Goal: Task Accomplishment & Management: Manage account settings

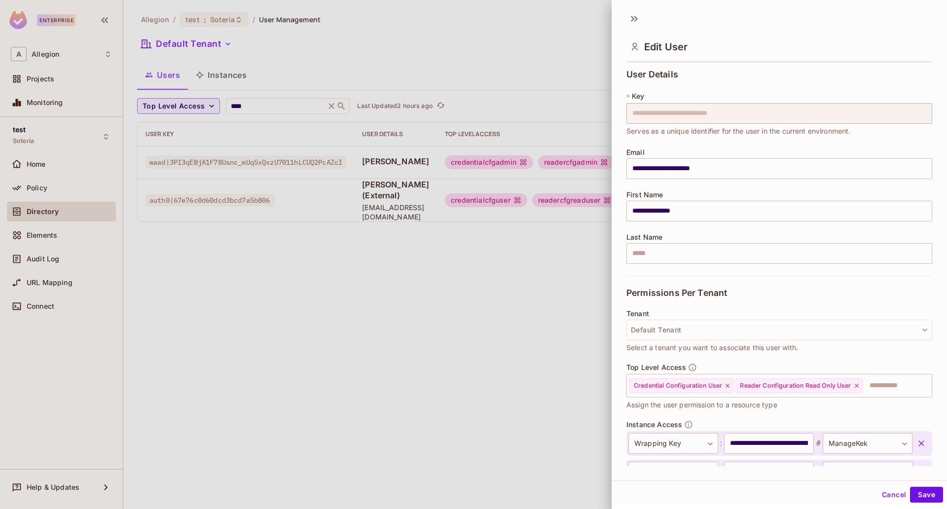
scroll to position [73, 0]
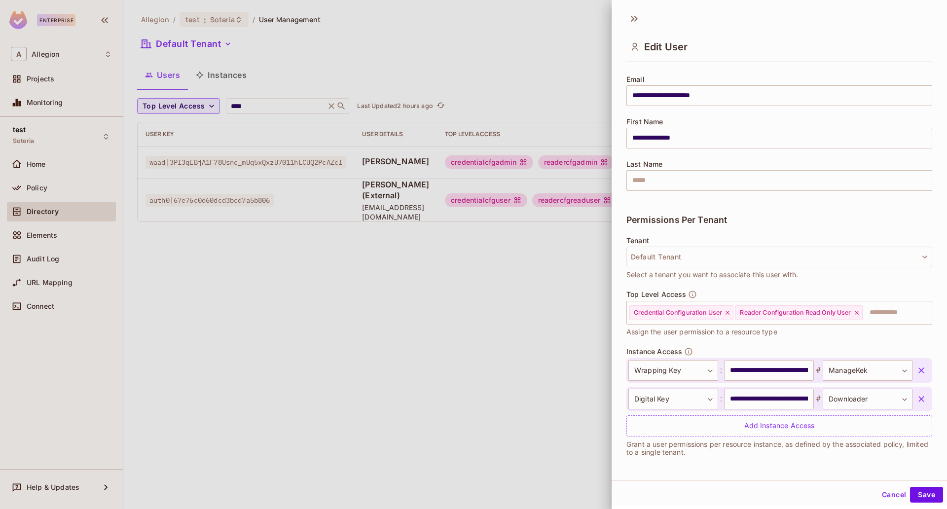
click at [569, 16] on div at bounding box center [473, 254] width 947 height 509
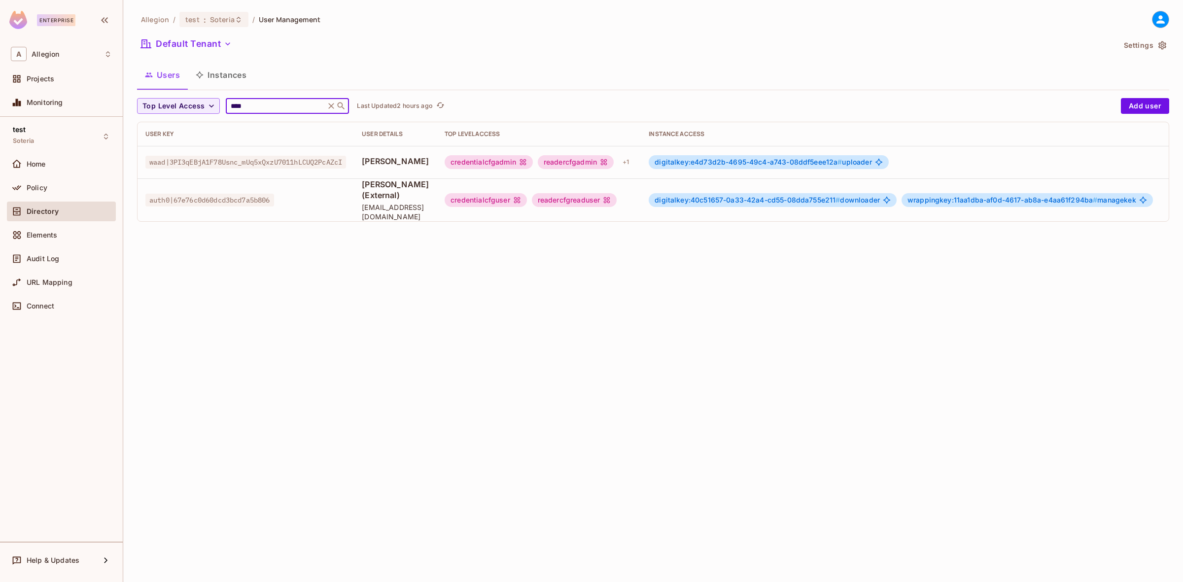
drag, startPoint x: 256, startPoint y: 104, endPoint x: 225, endPoint y: 104, distance: 31.6
click at [226, 104] on div "**** ​" at bounding box center [287, 106] width 123 height 16
click at [775, 161] on span "digitalkey:e4d73d2b-4695-49c4-a743-08ddf5eee12a #" at bounding box center [748, 162] width 187 height 8
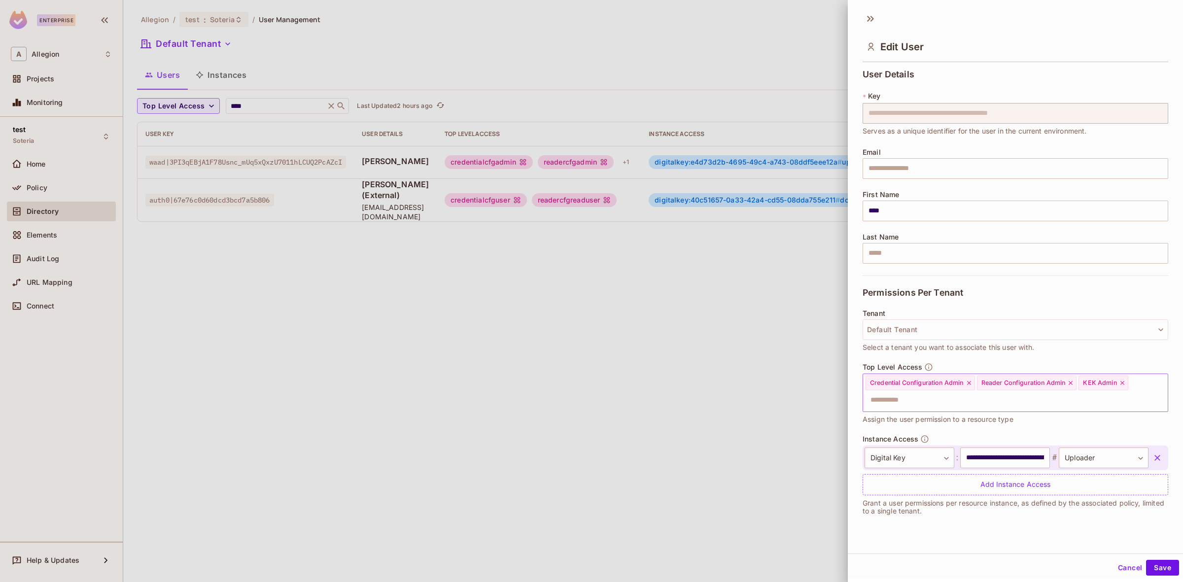
click at [946, 387] on icon at bounding box center [1122, 383] width 7 height 7
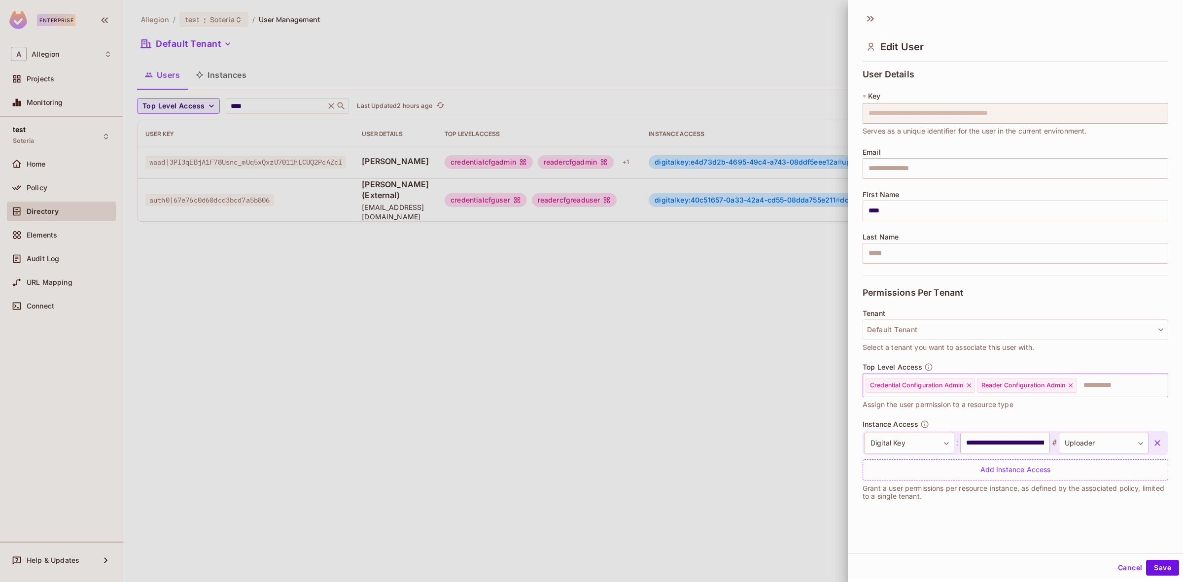
drag, startPoint x: 1156, startPoint y: 569, endPoint x: 985, endPoint y: 553, distance: 171.8
click at [946, 508] on button "Save" at bounding box center [1162, 568] width 33 height 16
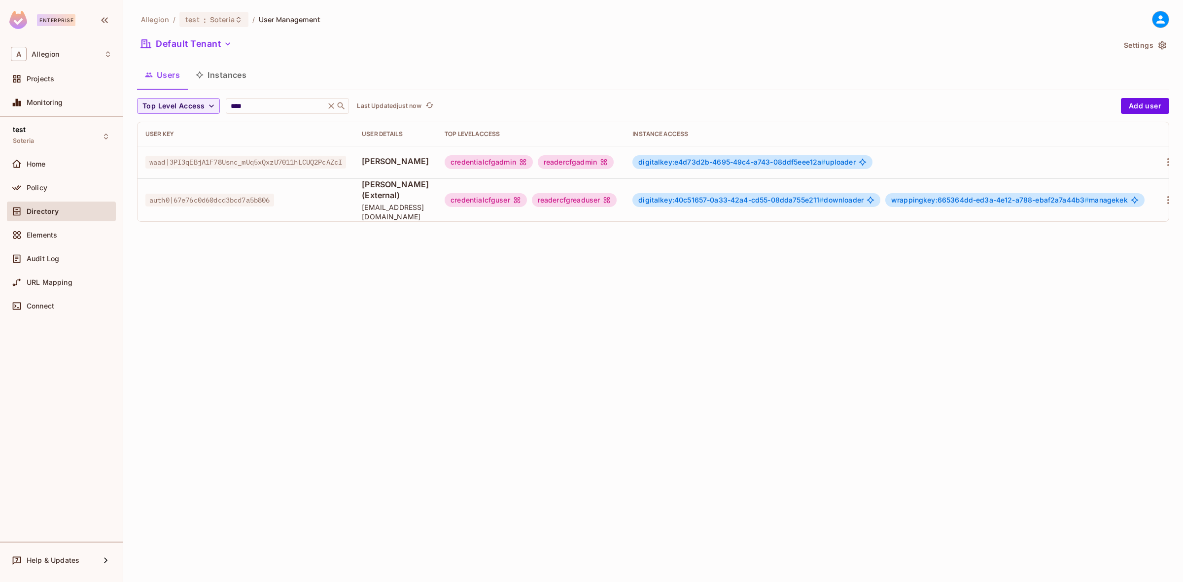
click at [705, 196] on span "digitalkey:40c51657-0a33-42a4-cd55-08dda755e211 #" at bounding box center [730, 200] width 185 height 8
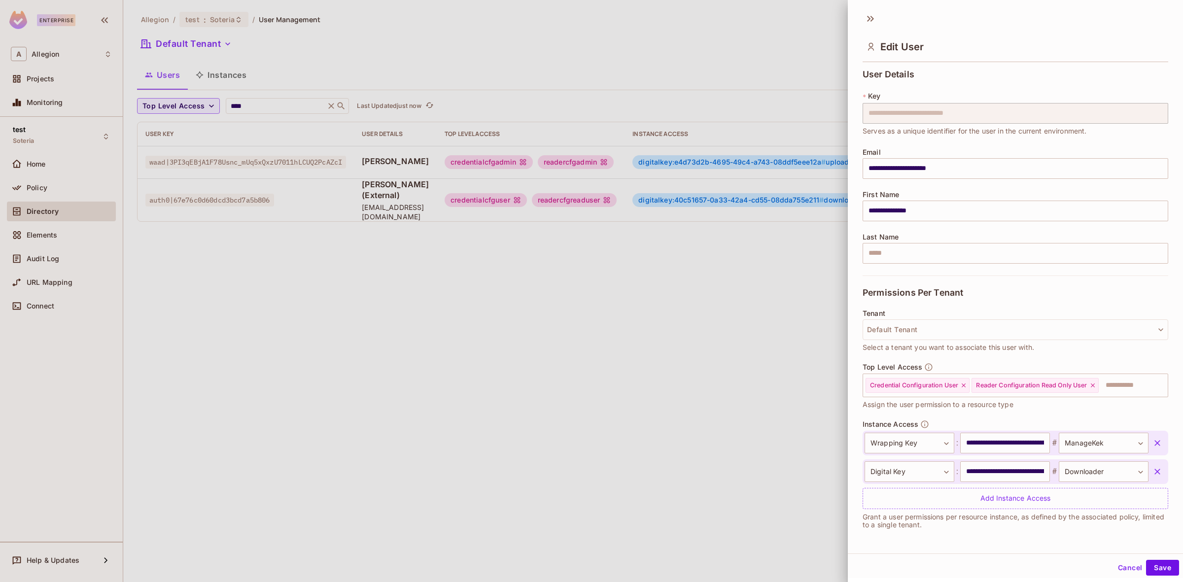
click at [946, 442] on icon "button" at bounding box center [1158, 443] width 6 height 6
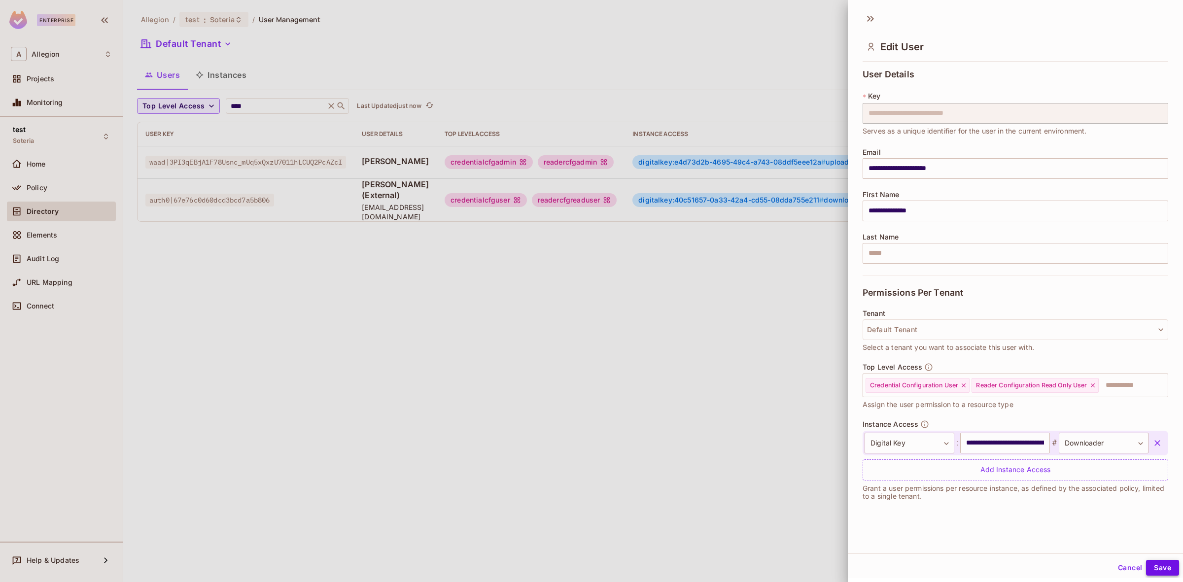
click at [946, 508] on button "Save" at bounding box center [1162, 568] width 33 height 16
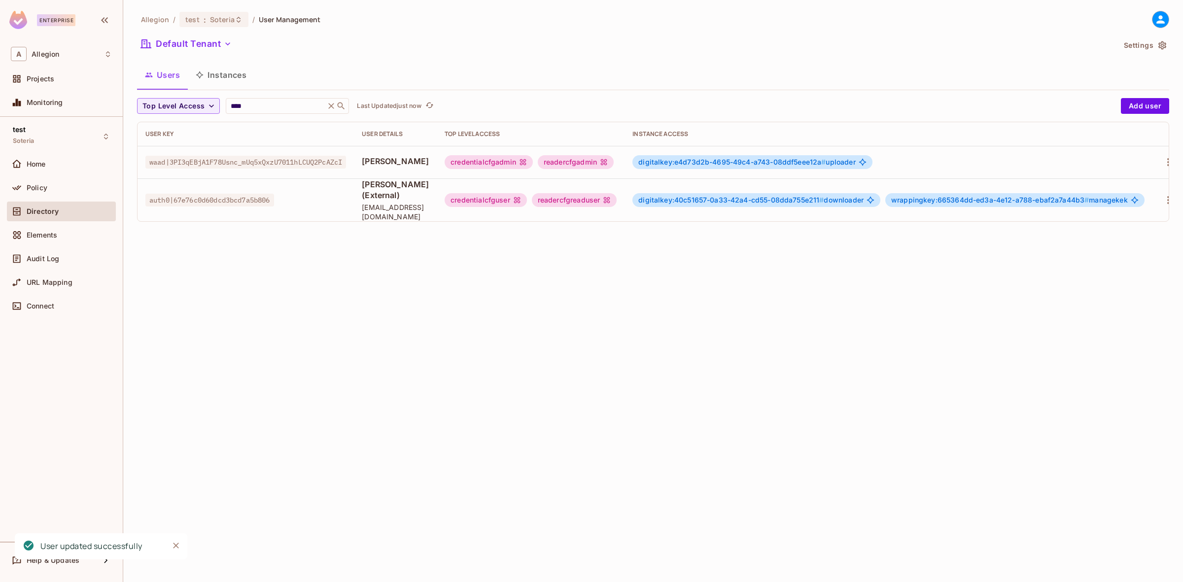
click at [621, 362] on div "Allegion / test : Soteria / User Management Default Tenant Settings Users Insta…" at bounding box center [653, 291] width 1060 height 582
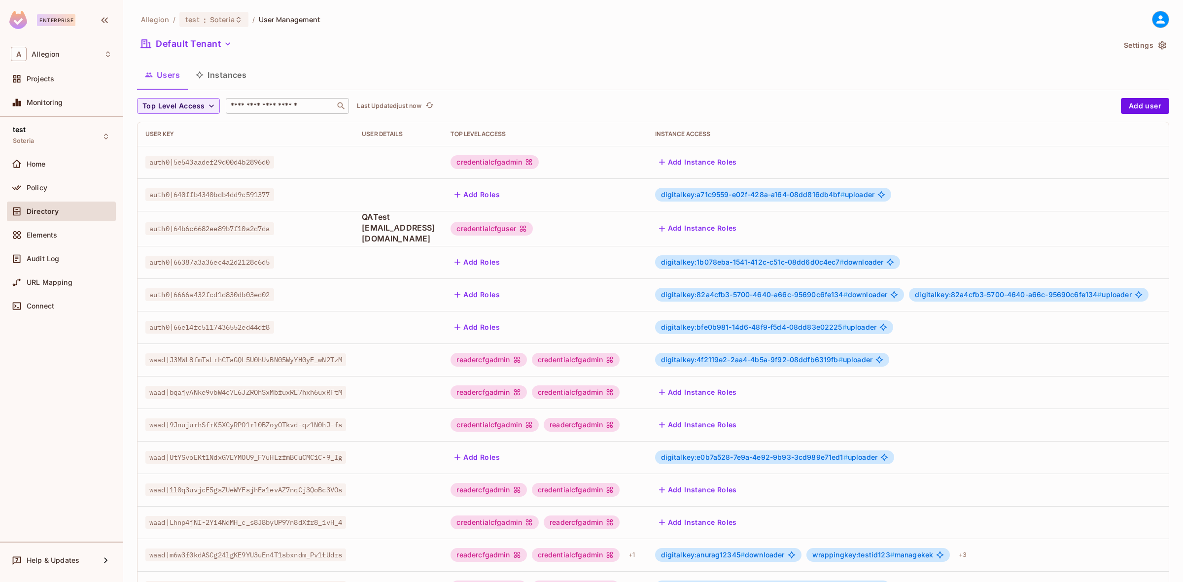
click at [257, 105] on input "text" at bounding box center [281, 106] width 104 height 10
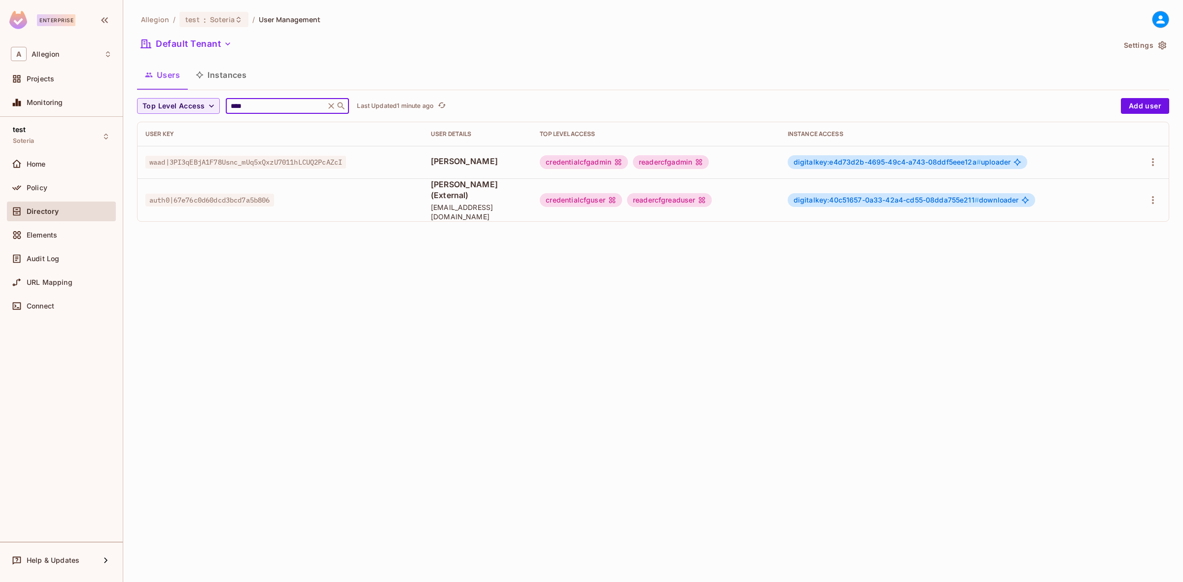
type input "****"
click at [915, 159] on span "digitalkey:e4d73d2b-4695-49c4-a743-08ddf5eee12a #" at bounding box center [887, 162] width 187 height 8
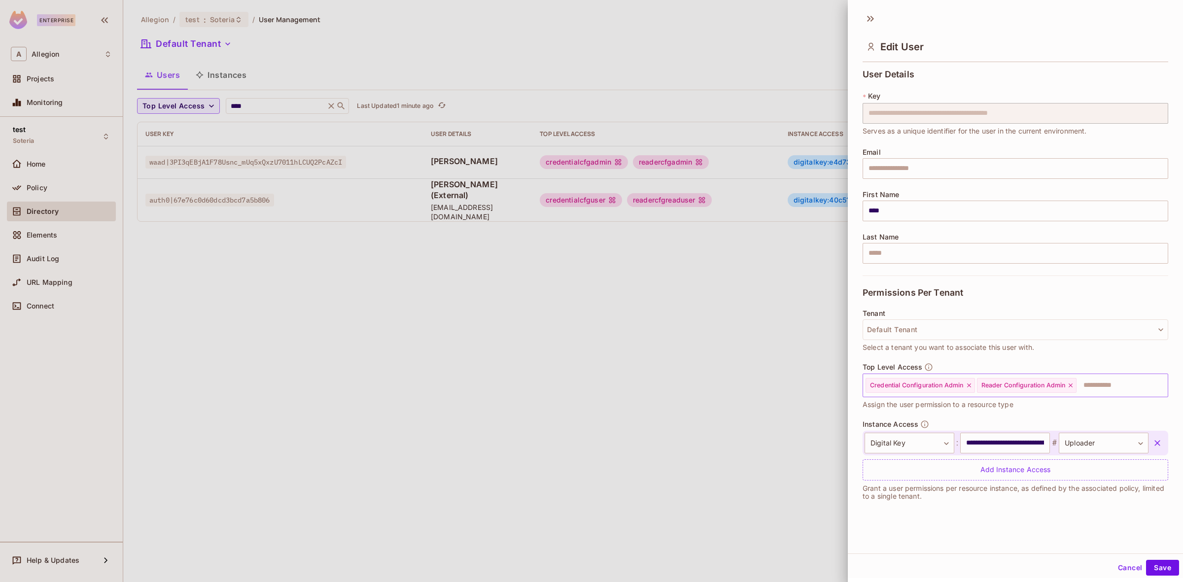
click at [1112, 382] on input "text" at bounding box center [1113, 386] width 71 height 20
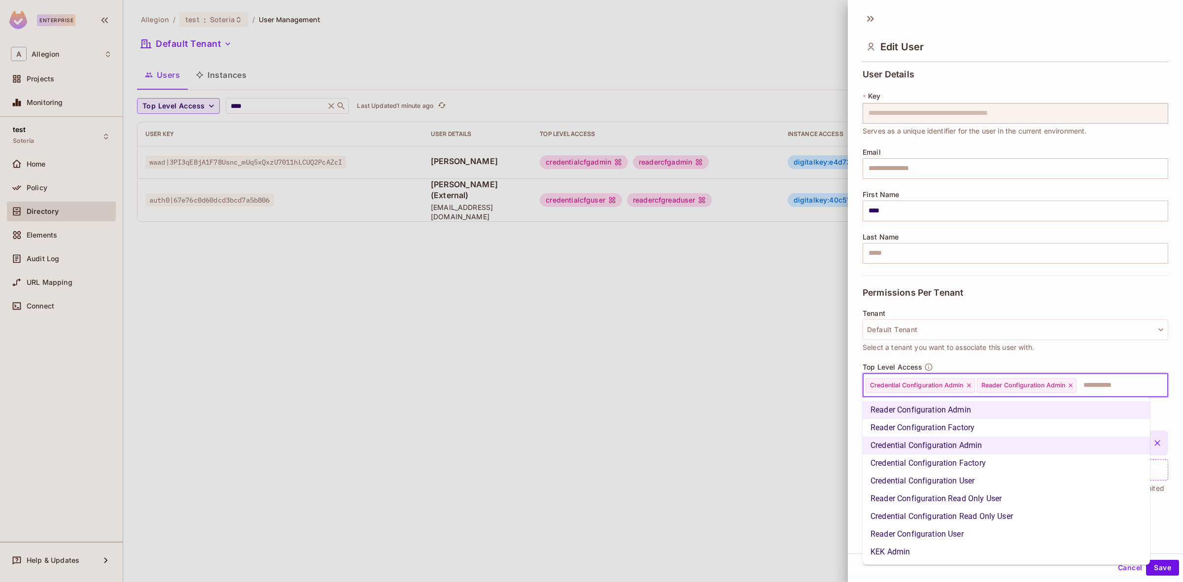
click at [905, 556] on li "KEK Admin" at bounding box center [1006, 552] width 287 height 18
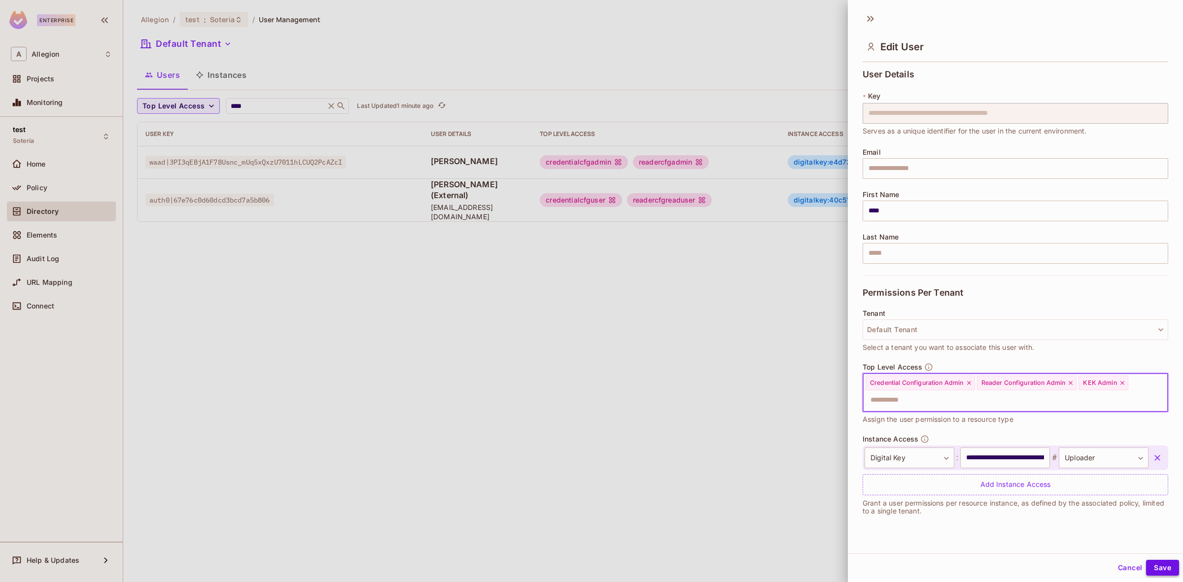
click at [1160, 565] on button "Save" at bounding box center [1162, 568] width 33 height 16
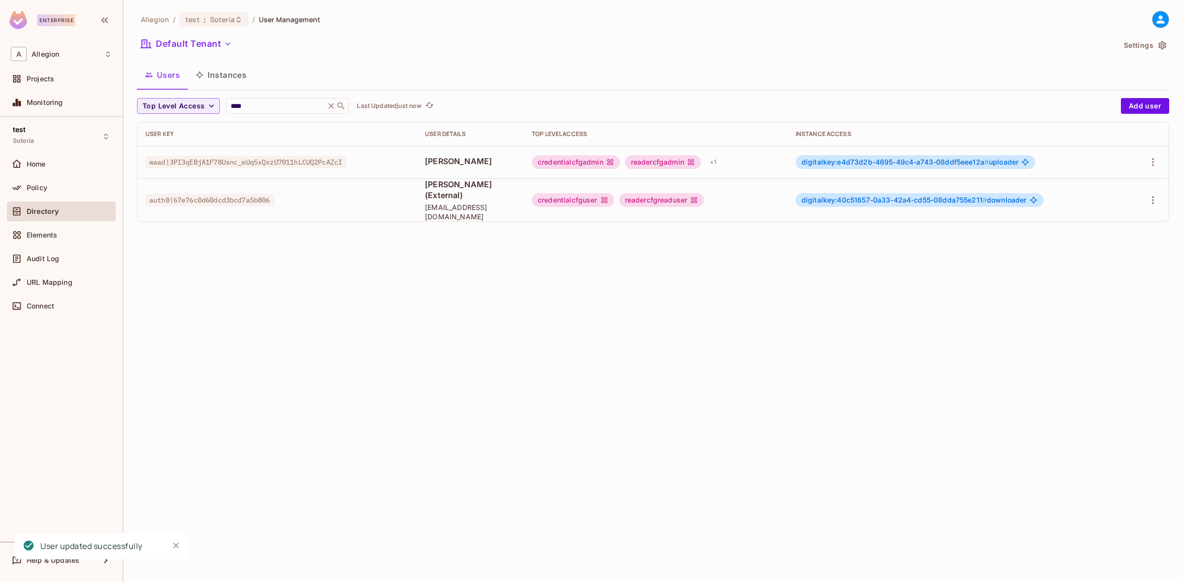
click at [780, 334] on div "Allegion / test : Soteria / User Management Default Tenant Settings Users Insta…" at bounding box center [653, 291] width 1060 height 582
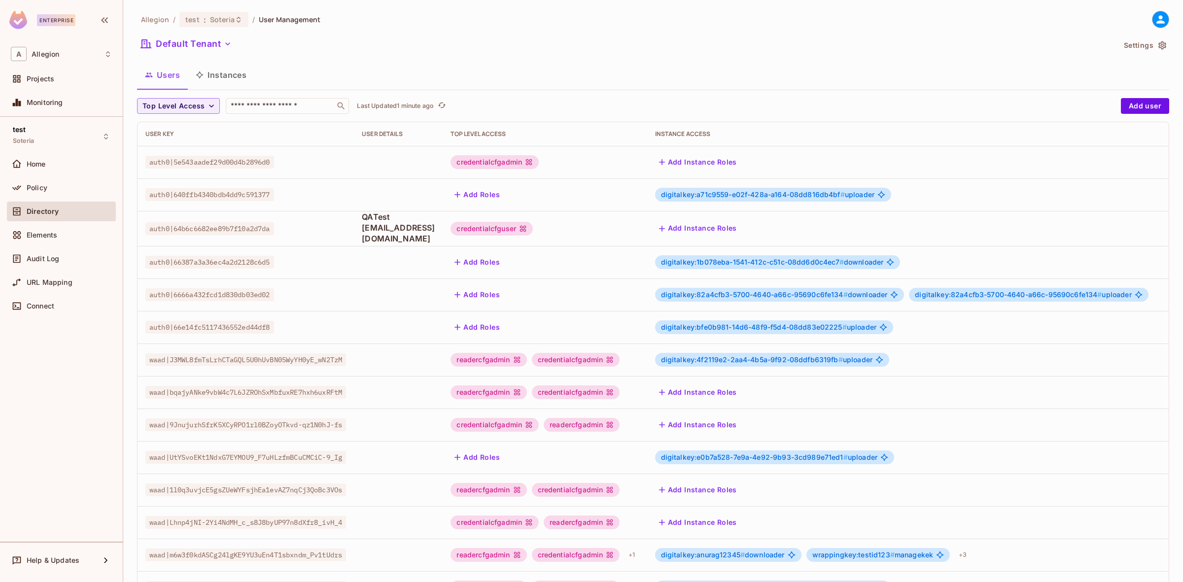
click at [265, 116] on div "Top Level Access ​ Last Updated 1 minute ago Add user User Key User Details Top…" at bounding box center [653, 383] width 1032 height 571
click at [262, 111] on input "text" at bounding box center [281, 106] width 104 height 10
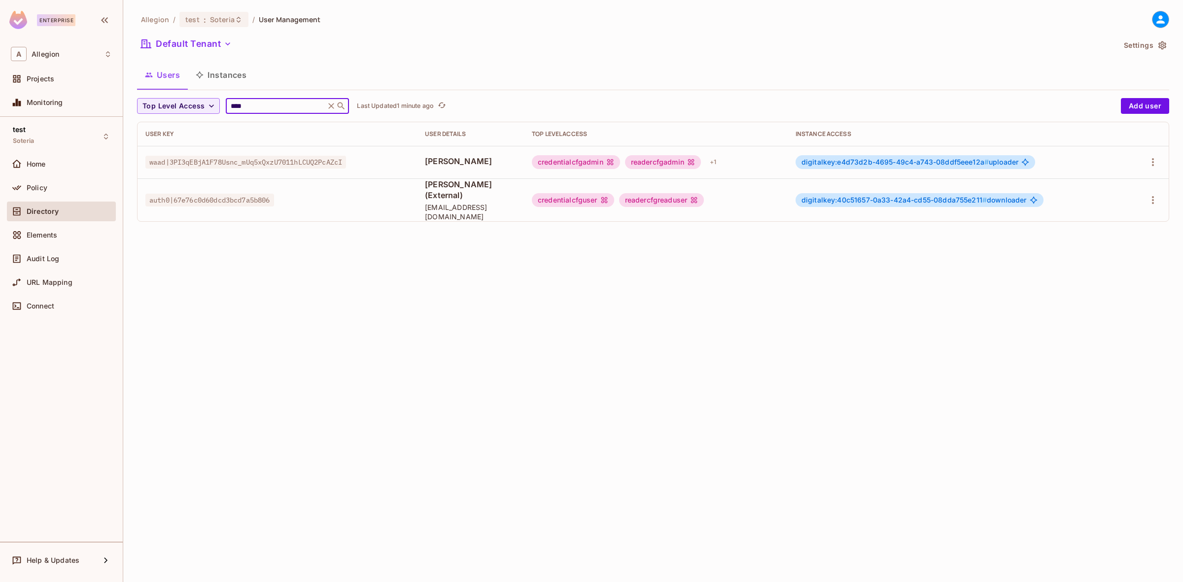
type input "****"
click at [885, 159] on span "digitalkey:e4d73d2b-4695-49c4-a743-08ddf5eee12a #" at bounding box center [895, 162] width 187 height 8
